Goal: Task Accomplishment & Management: Use online tool/utility

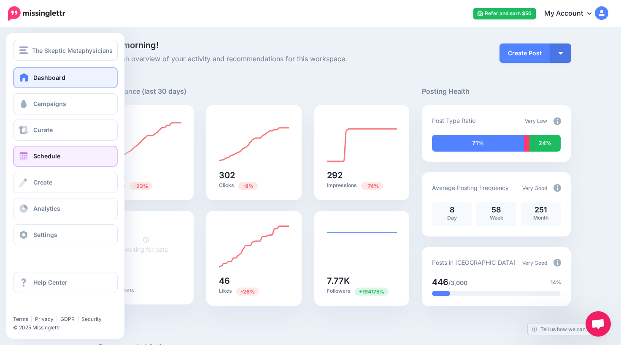
click at [38, 159] on span "Schedule" at bounding box center [46, 155] width 27 height 7
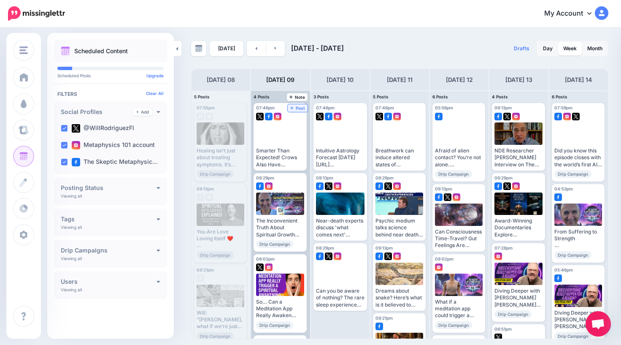
click at [300, 109] on span "Post" at bounding box center [297, 108] width 15 height 4
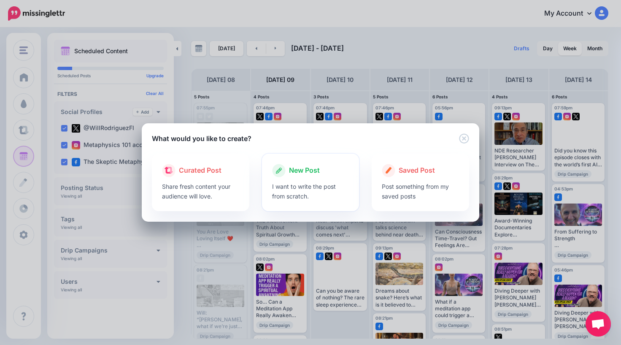
click at [307, 174] on span "New Post" at bounding box center [304, 170] width 31 height 11
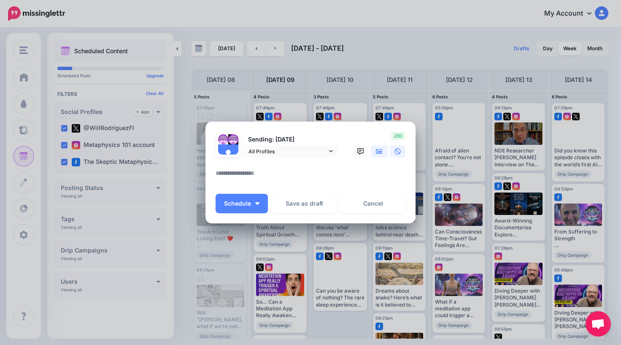
click at [381, 151] on icon at bounding box center [379, 151] width 7 height 5
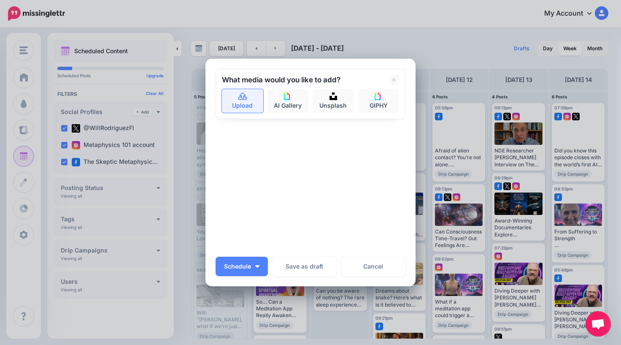
click at [241, 97] on icon at bounding box center [243, 97] width 10 height 8
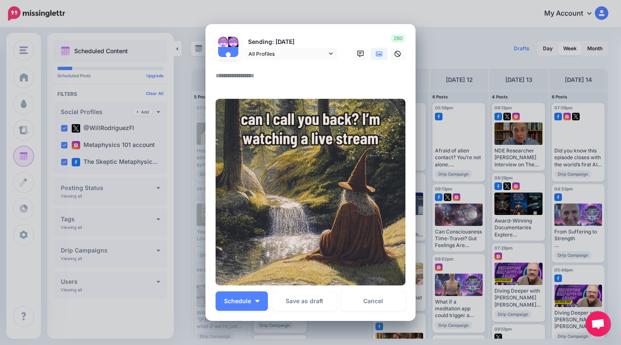
click at [259, 74] on textarea at bounding box center [313, 78] width 194 height 16
type textarea "**********"
click at [242, 298] on span "Schedule" at bounding box center [237, 301] width 27 height 6
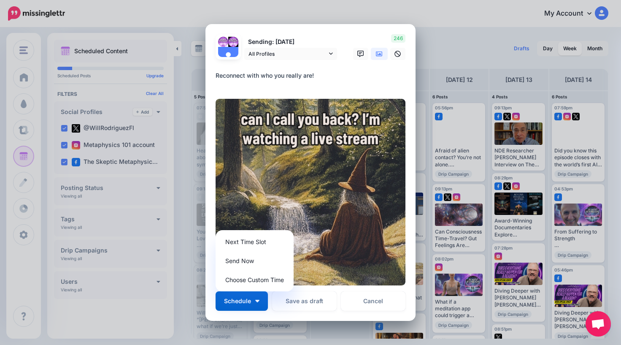
click at [322, 83] on textarea "**********" at bounding box center [313, 78] width 194 height 16
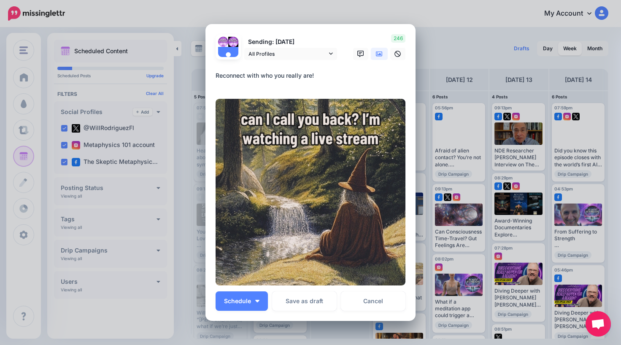
drag, startPoint x: 321, startPoint y: 77, endPoint x: 196, endPoint y: 70, distance: 124.6
click at [196, 70] on div "Create Post Loading Sending: 9th Sep All Profiles" at bounding box center [310, 172] width 621 height 345
click at [325, 81] on textarea "**********" at bounding box center [313, 78] width 194 height 16
click at [242, 303] on span "Schedule" at bounding box center [237, 301] width 27 height 6
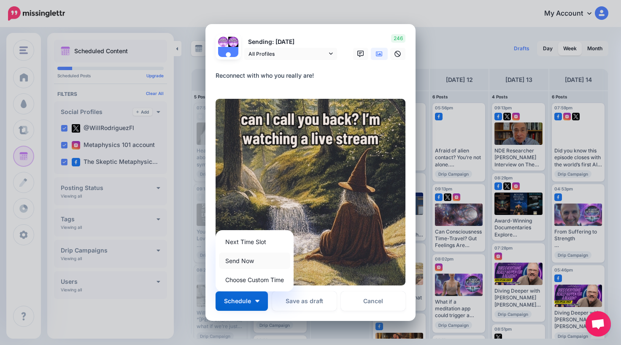
click at [250, 259] on link "Send Now" at bounding box center [254, 260] width 71 height 16
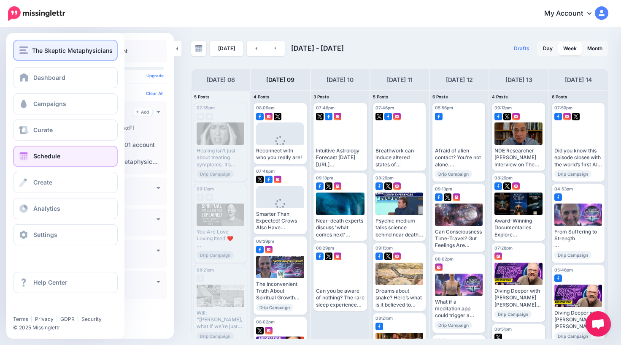
click at [34, 54] on span "The Skeptic Metaphysicians" at bounding box center [72, 51] width 81 height 10
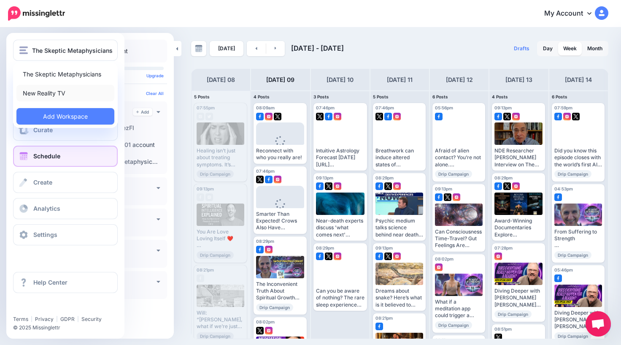
click at [40, 93] on link "New Reality TV" at bounding box center [65, 93] width 98 height 16
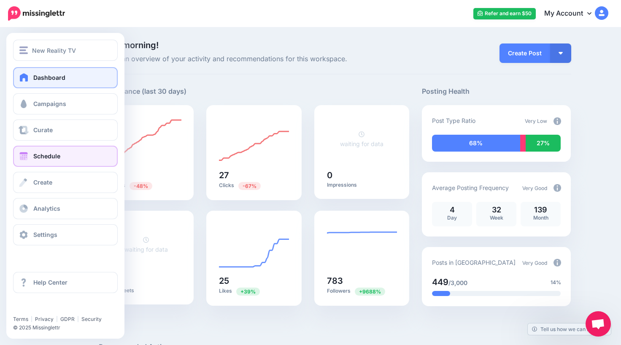
click at [36, 157] on span "Schedule" at bounding box center [46, 155] width 27 height 7
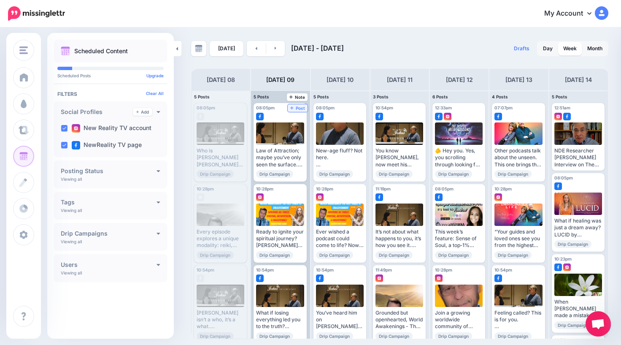
click at [295, 111] on link "Post" at bounding box center [298, 108] width 20 height 8
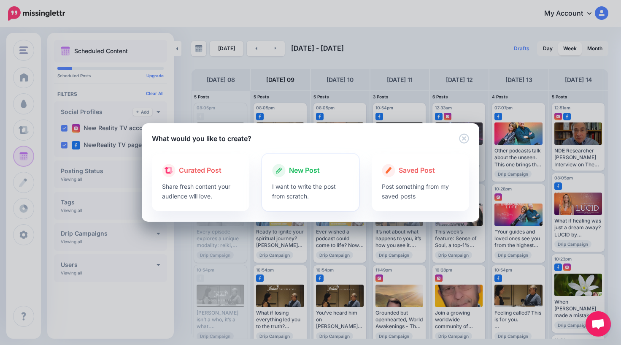
click at [315, 173] on span "New Post" at bounding box center [304, 170] width 31 height 11
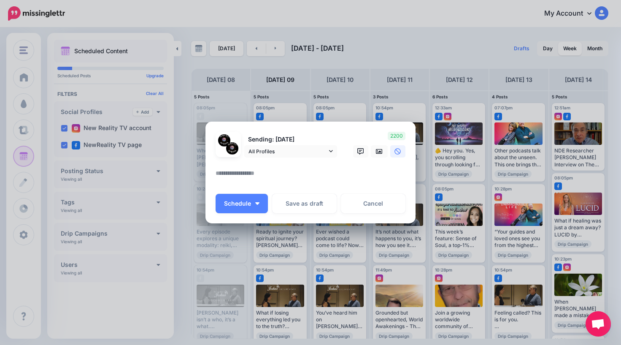
click at [325, 176] on textarea at bounding box center [313, 176] width 194 height 16
paste textarea "**********"
type textarea "**********"
click at [379, 154] on icon at bounding box center [379, 151] width 7 height 7
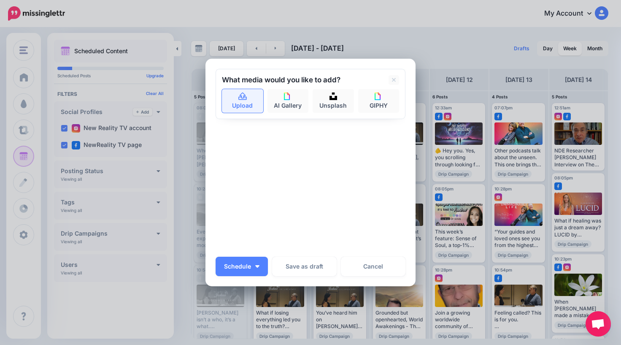
click at [243, 98] on icon at bounding box center [242, 96] width 8 height 8
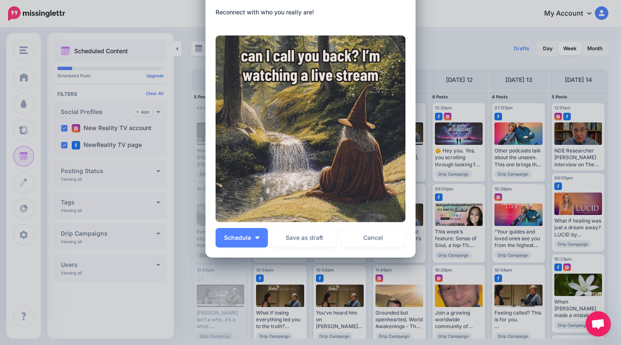
scroll to position [67, 0]
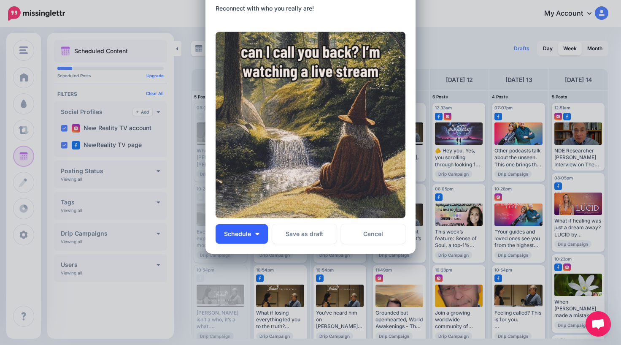
click at [249, 237] on button "Schedule" at bounding box center [242, 233] width 52 height 19
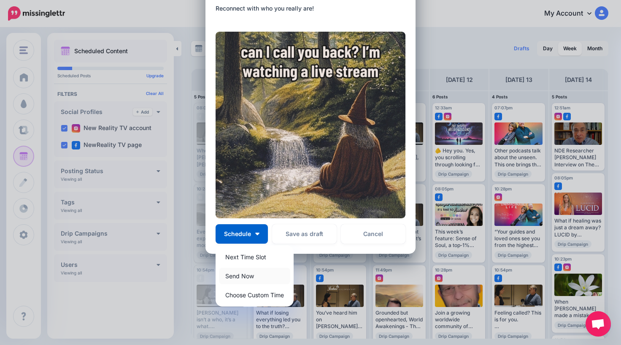
click at [249, 275] on link "Send Now" at bounding box center [254, 276] width 71 height 16
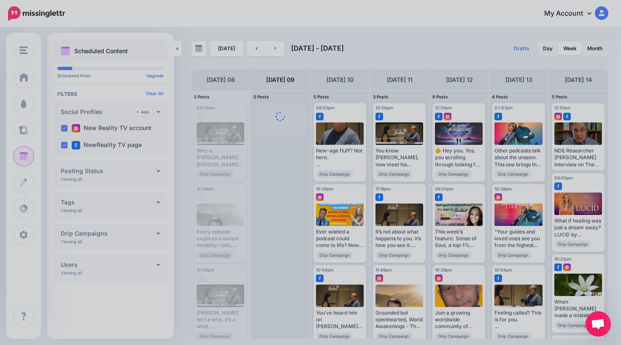
scroll to position [0, 0]
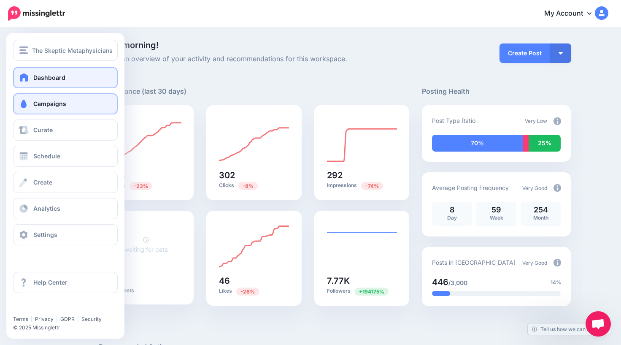
click at [51, 106] on span "Campaigns" at bounding box center [49, 103] width 33 height 7
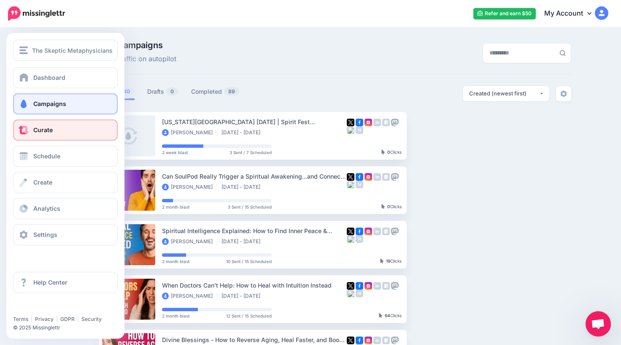
click at [50, 131] on span "Curate" at bounding box center [42, 129] width 19 height 7
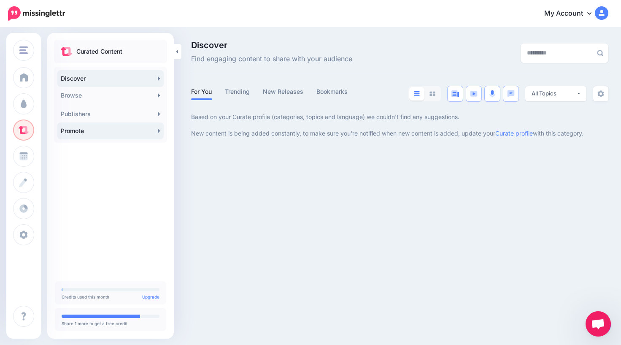
click at [118, 132] on link "Promote" at bounding box center [110, 130] width 106 height 17
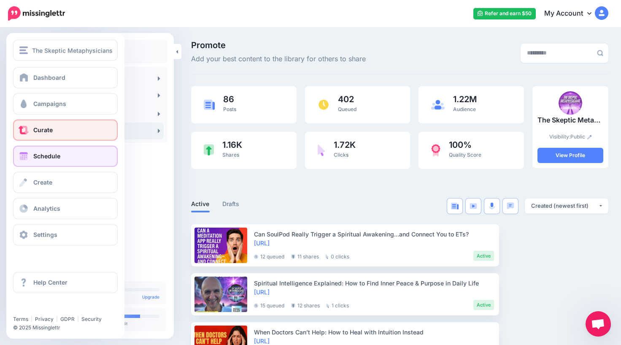
click at [48, 159] on span "Schedule" at bounding box center [46, 155] width 27 height 7
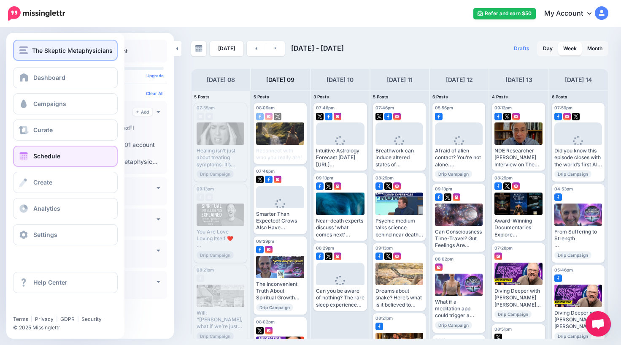
click at [23, 57] on button "The Skeptic Metaphysicians" at bounding box center [65, 50] width 105 height 21
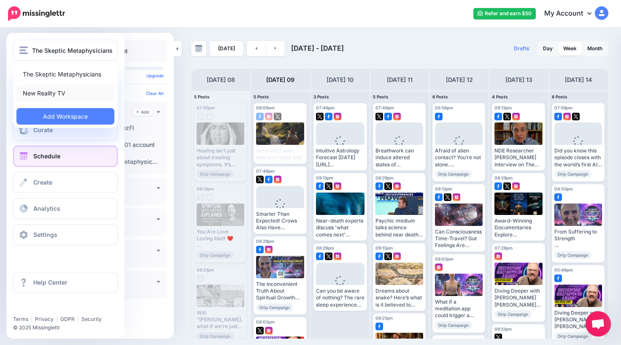
click at [50, 93] on link "New Reality TV" at bounding box center [65, 93] width 98 height 16
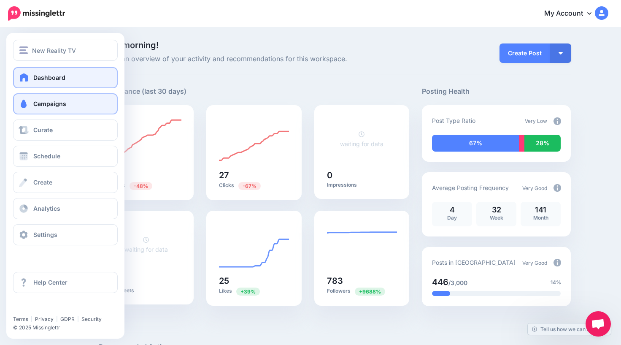
click at [34, 106] on span "Campaigns" at bounding box center [49, 103] width 33 height 7
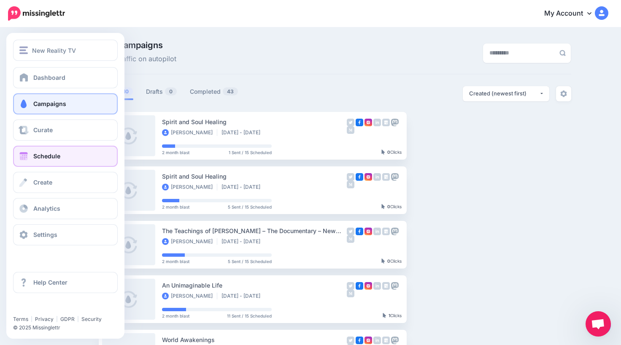
click at [46, 157] on span "Schedule" at bounding box center [46, 155] width 27 height 7
